Goal: Task Accomplishment & Management: Manage account settings

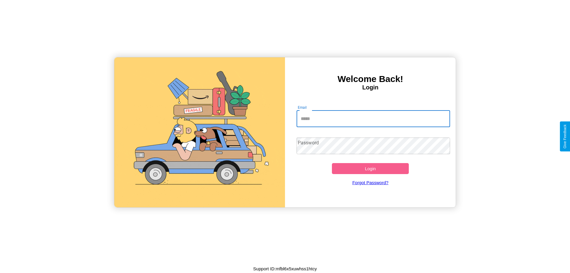
click at [373, 118] on input "Email" at bounding box center [374, 118] width 154 height 17
type input "**********"
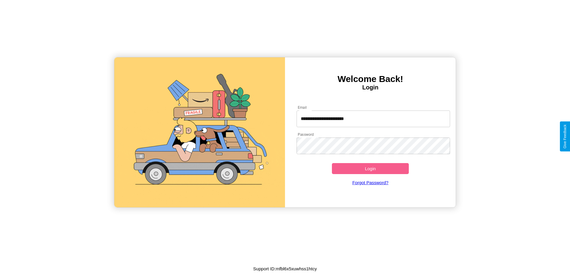
click at [370, 168] on button "Login" at bounding box center [370, 168] width 77 height 11
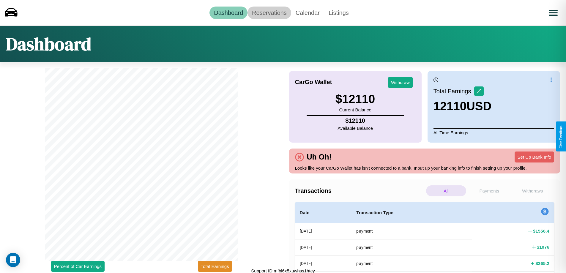
click at [269, 12] on link "Reservations" at bounding box center [269, 13] width 44 height 12
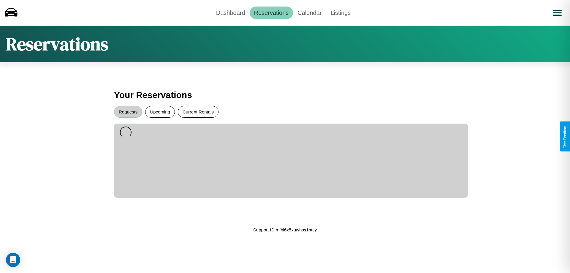
click at [198, 112] on button "Current Rentals" at bounding box center [198, 112] width 41 height 12
click at [128, 112] on button "Requests" at bounding box center [128, 112] width 28 height 12
click at [230, 12] on link "Dashboard" at bounding box center [231, 13] width 38 height 12
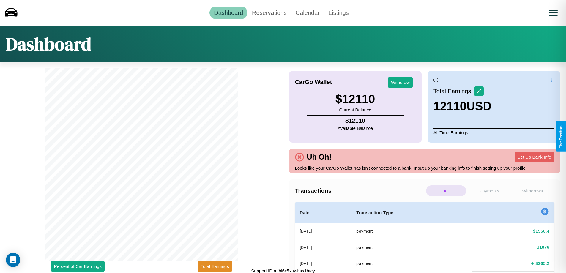
click at [446, 191] on p "All" at bounding box center [446, 190] width 40 height 11
click at [532, 191] on p "Withdraws" at bounding box center [532, 190] width 40 height 11
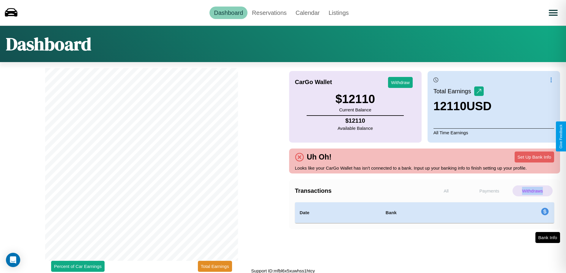
click at [532, 191] on p "Withdraws" at bounding box center [532, 190] width 40 height 11
click at [489, 191] on p "Payments" at bounding box center [489, 190] width 40 height 11
